Goal: Task Accomplishment & Management: Manage account settings

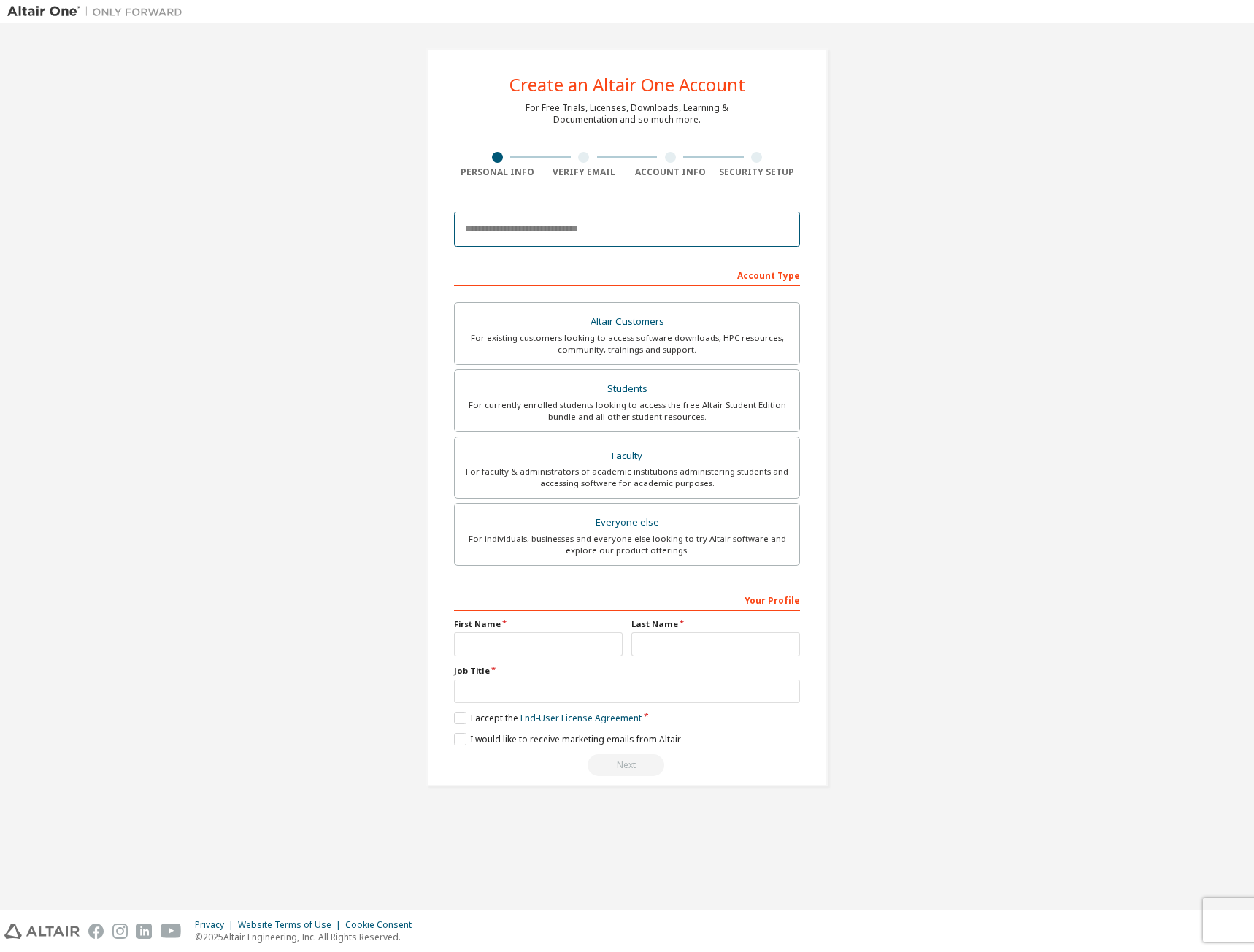
click at [690, 237] on input "email" at bounding box center [627, 229] width 346 height 35
click at [328, 250] on div "Create an Altair One Account For Free Trials, Licenses, Downloads, Learning & D…" at bounding box center [627, 417] width 1240 height 773
click at [53, 13] on img at bounding box center [99, 12] width 183 height 15
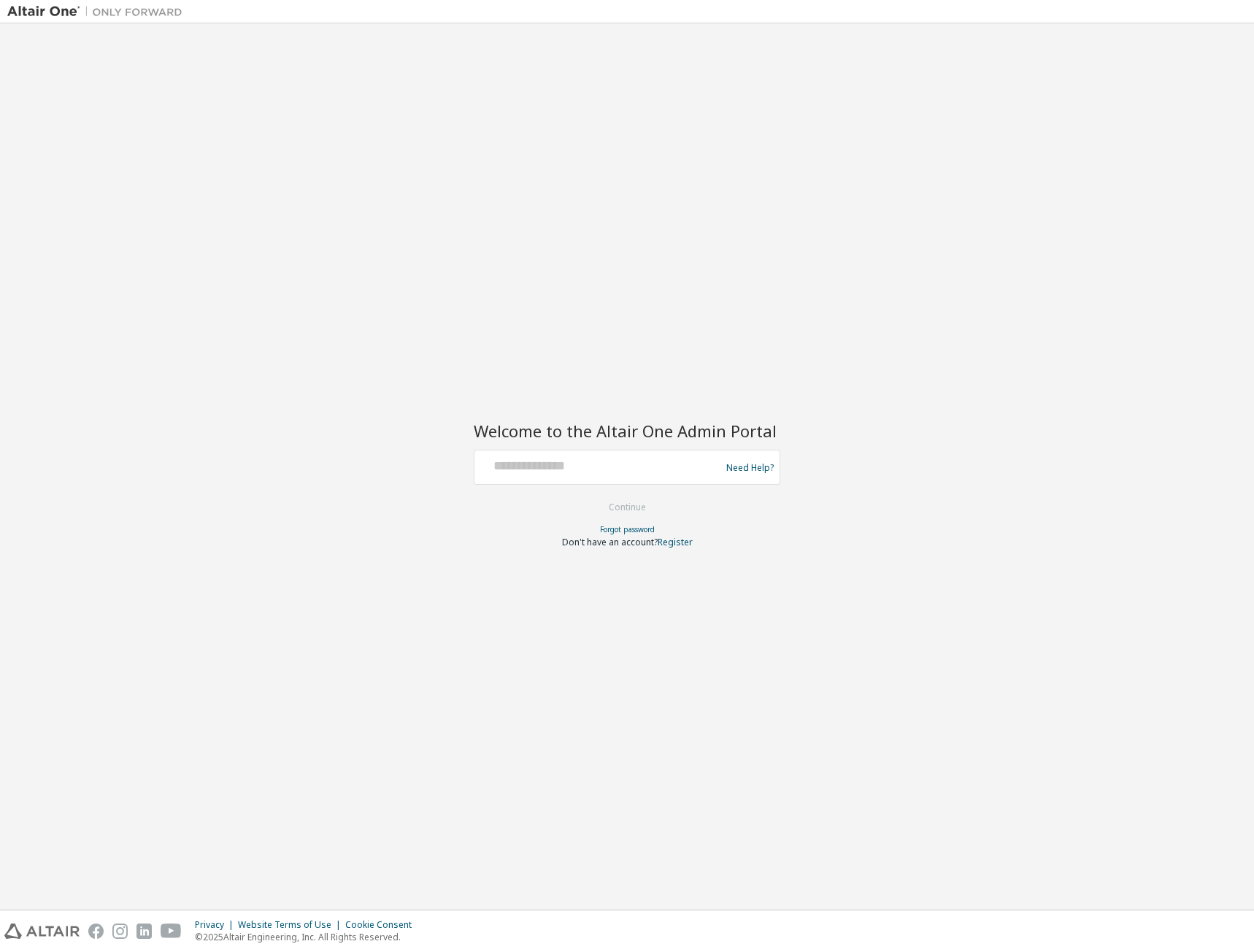
click at [572, 262] on div "Welcome to the Altair One Admin Portal Need Help? Please make sure that you pro…" at bounding box center [627, 466] width 1240 height 871
click at [572, 258] on div "Welcome to the Altair One Admin Portal Need Help? Please make sure that you pro…" at bounding box center [627, 466] width 1240 height 871
click at [640, 179] on div "Welcome to the Altair One Admin Portal Need Help? Please make sure that you pro…" at bounding box center [627, 466] width 1240 height 871
click at [567, 235] on div "Welcome to the Altair One Admin Portal Need Help? Please make sure that you pro…" at bounding box center [627, 466] width 1240 height 871
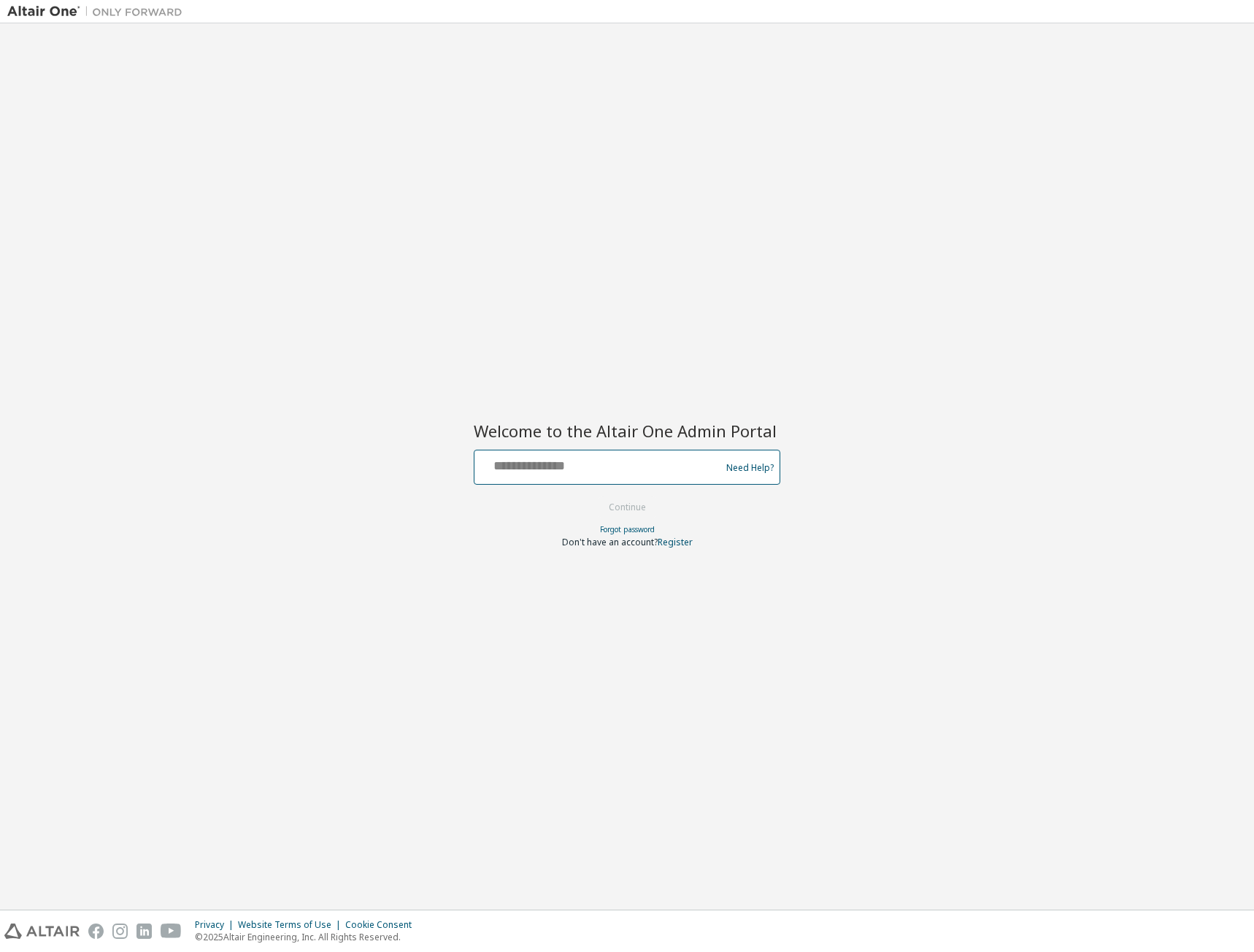
click at [513, 469] on input "text" at bounding box center [600, 463] width 238 height 22
click at [522, 304] on div "Welcome to the Altair One Admin Portal Need Help? Please make sure that you pro…" at bounding box center [627, 466] width 1240 height 871
click at [582, 445] on div "Welcome to the Altair One Admin Portal Need Help? Please make sure that you pro…" at bounding box center [627, 476] width 307 height 145
click at [575, 467] on input "text" at bounding box center [600, 463] width 238 height 22
type input "**********"
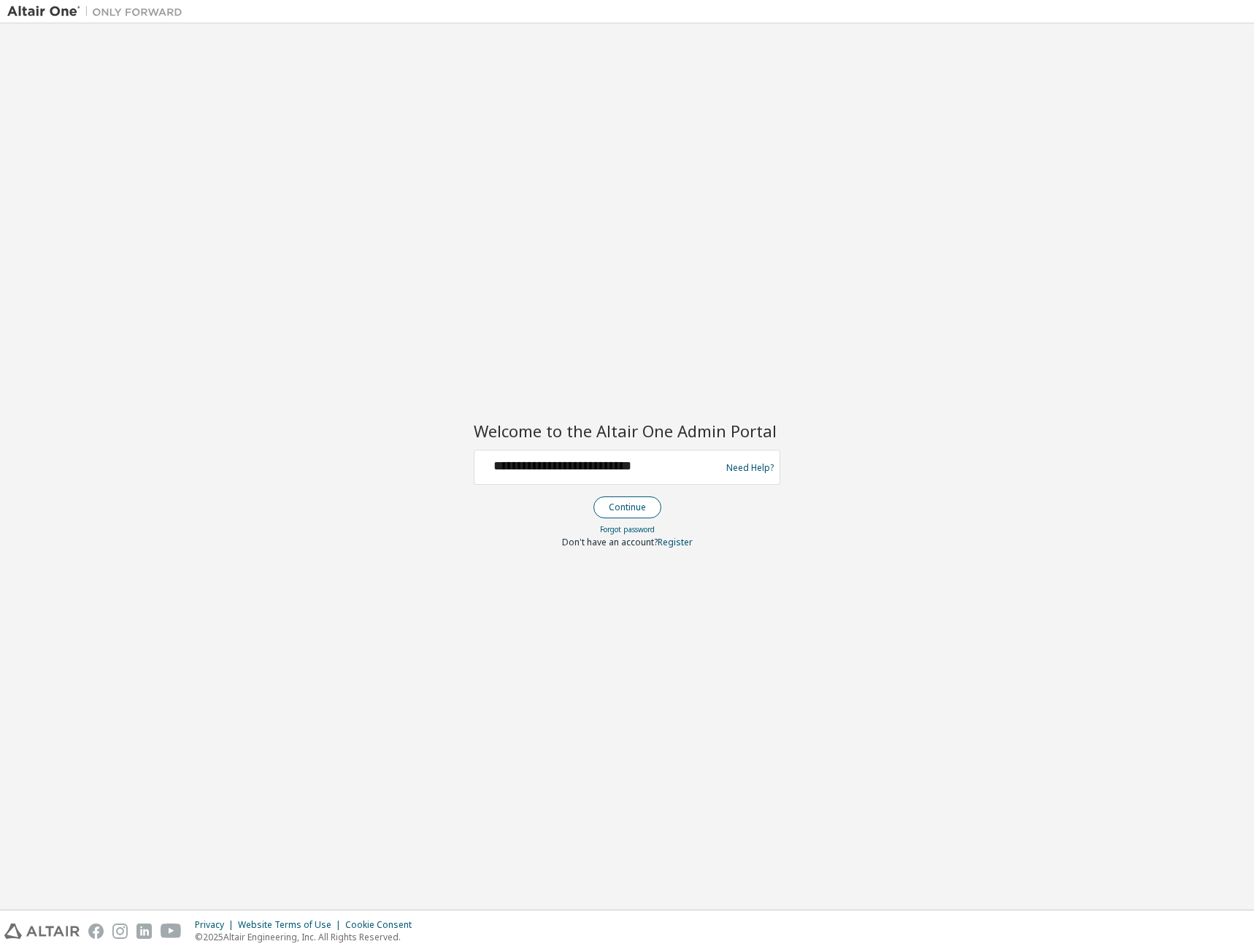
click at [635, 503] on button "Continue" at bounding box center [627, 506] width 68 height 22
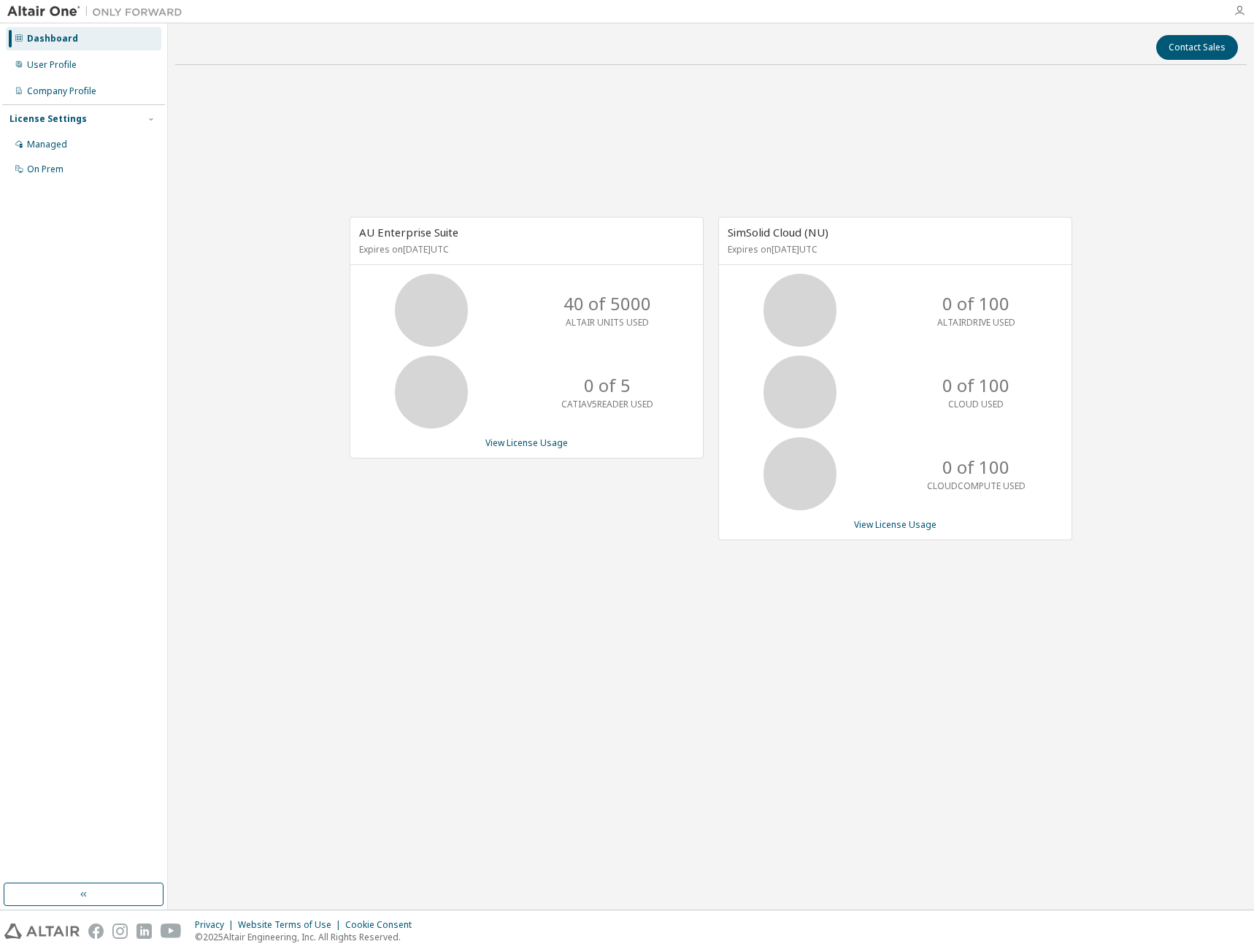
click at [1242, 12] on icon "button" at bounding box center [1240, 11] width 12 height 12
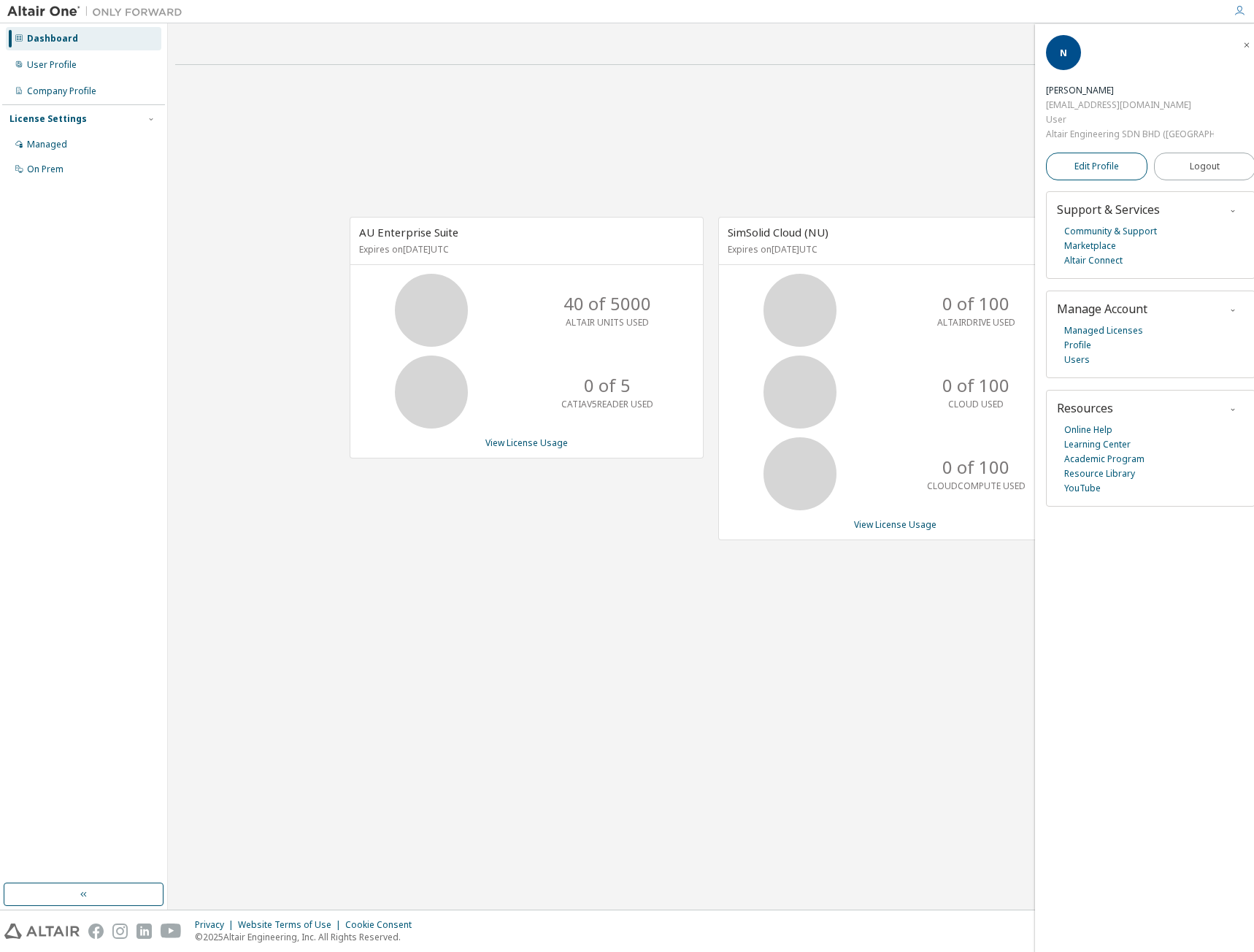
click at [1081, 170] on span "Edit Profile" at bounding box center [1097, 166] width 45 height 12
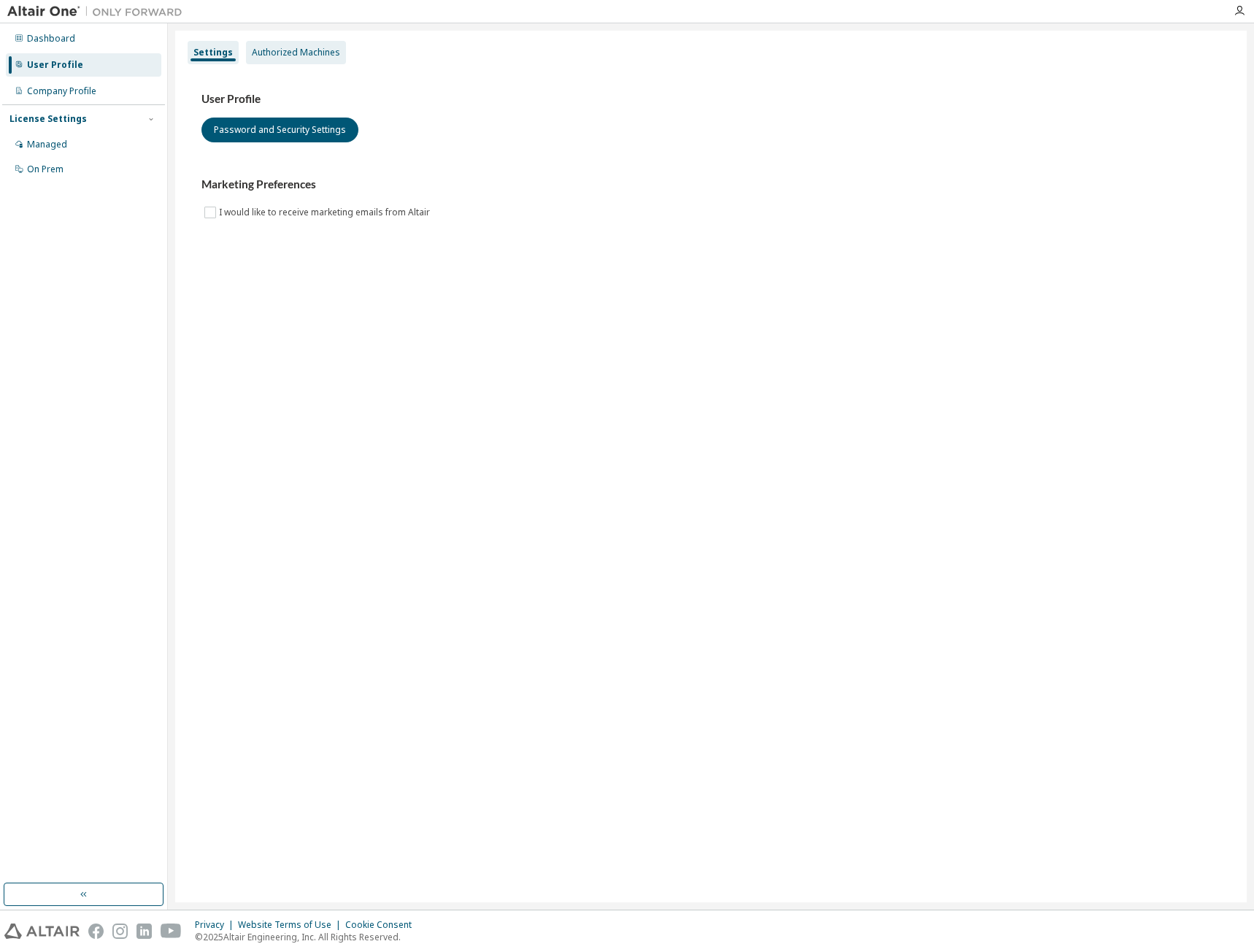
click at [318, 53] on div "Authorized Machines" at bounding box center [296, 53] width 88 height 12
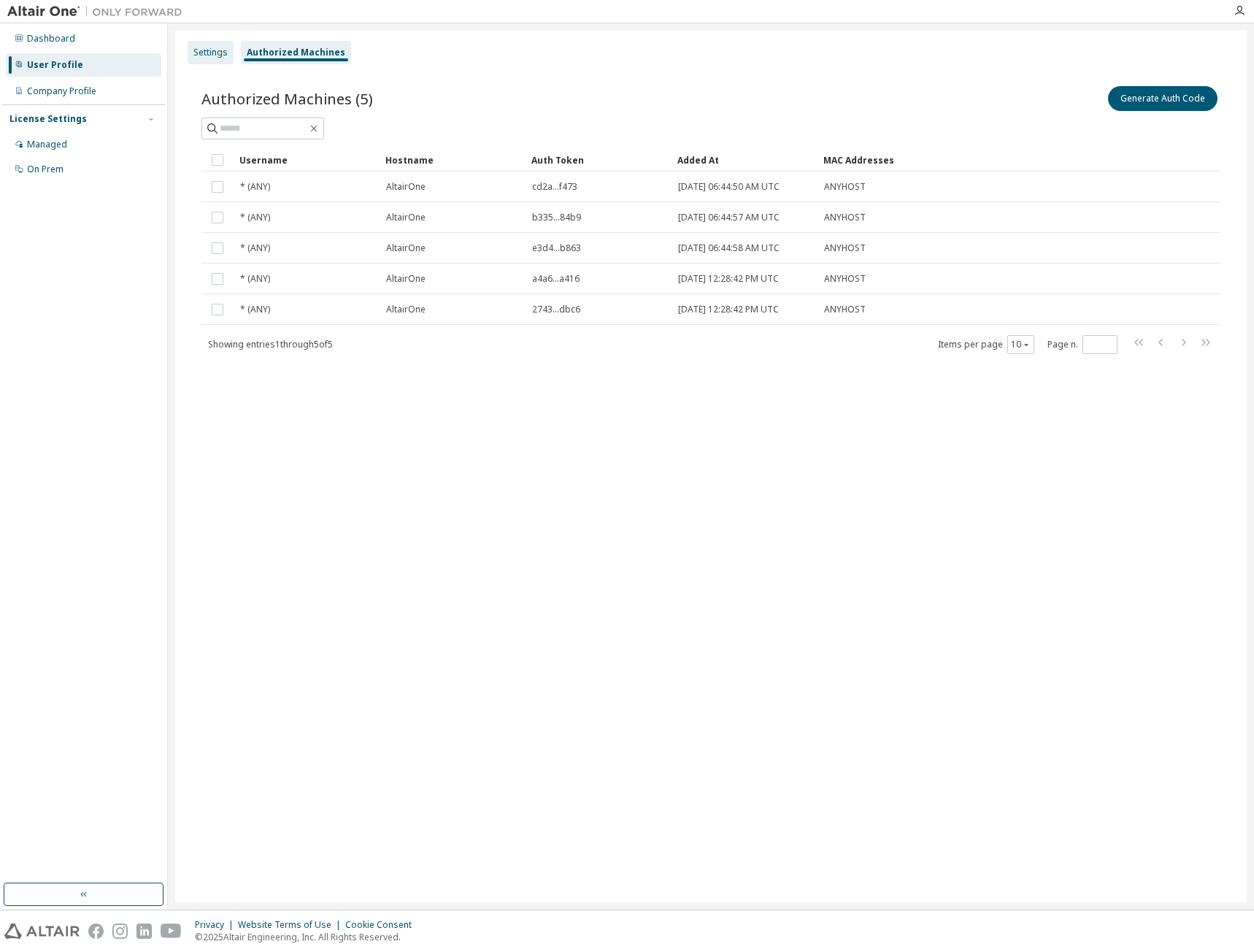
click at [209, 54] on div "Settings" at bounding box center [210, 53] width 34 height 12
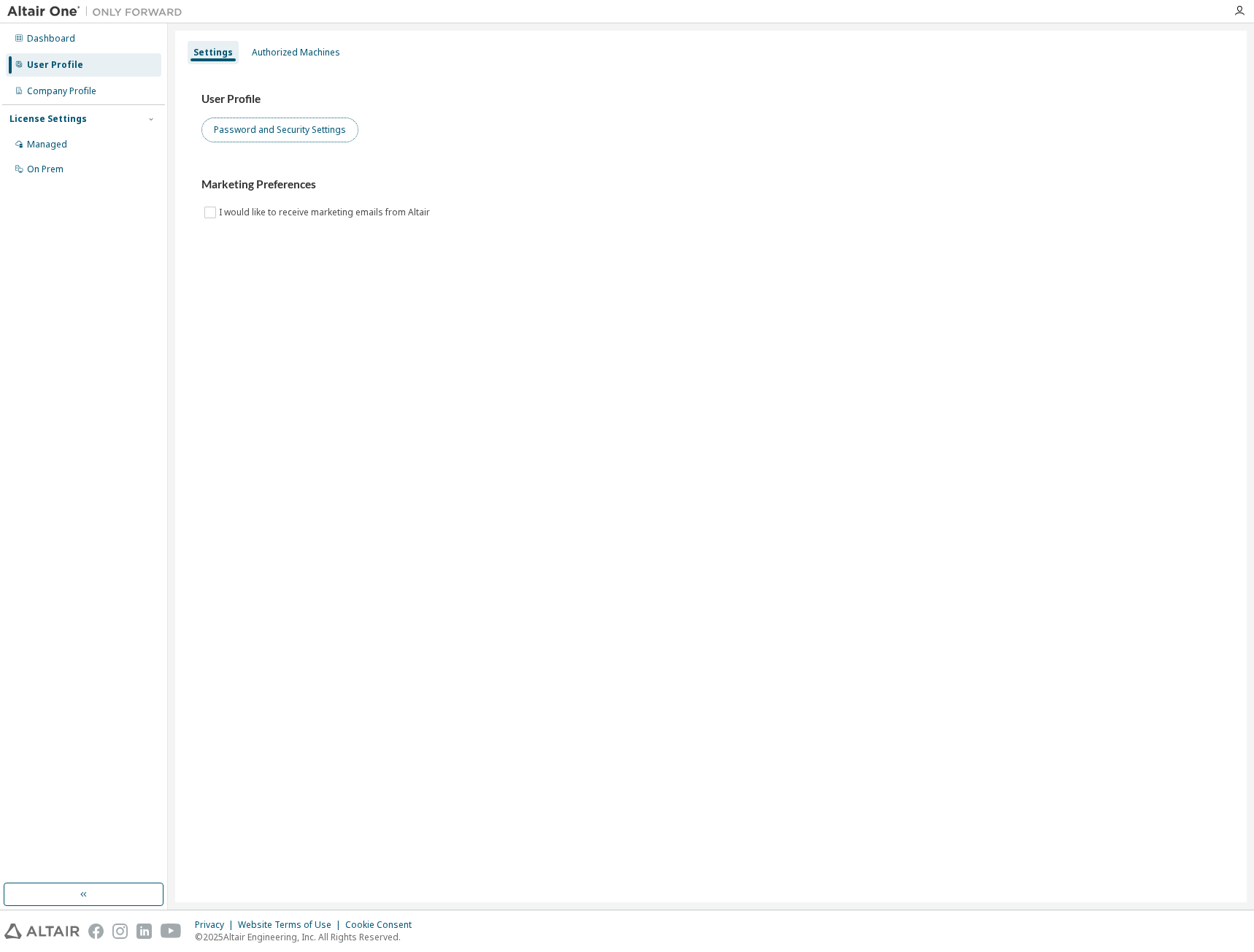
click at [246, 134] on button "Password and Security Settings" at bounding box center [279, 129] width 157 height 25
